Goal: Information Seeking & Learning: Learn about a topic

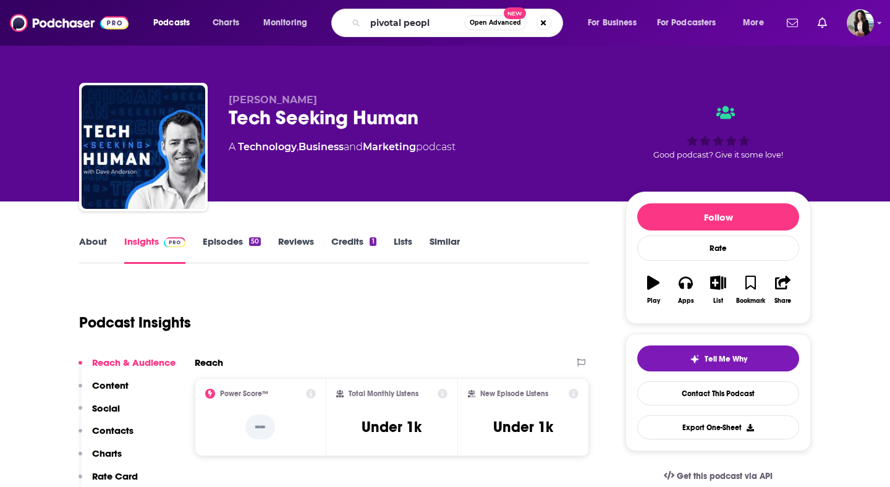
type input "pivotal people"
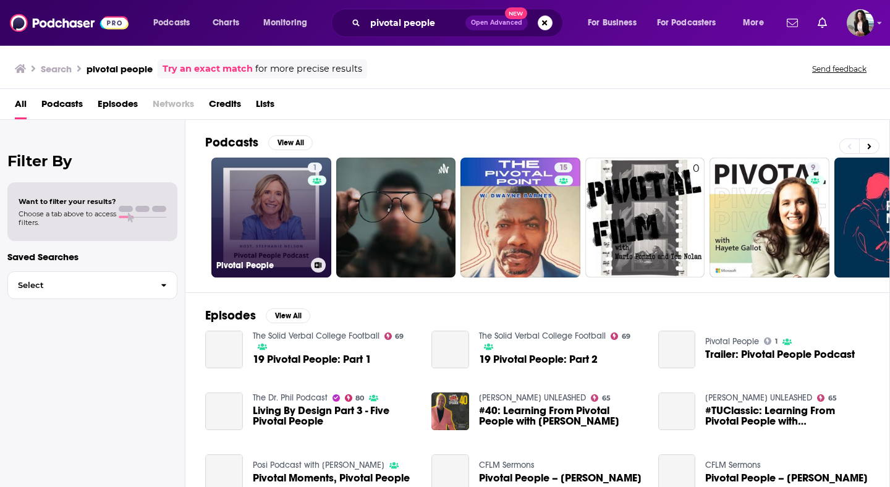
click at [278, 229] on link "1 Pivotal People" at bounding box center [271, 218] width 120 height 120
